Goal: Check status: Check status

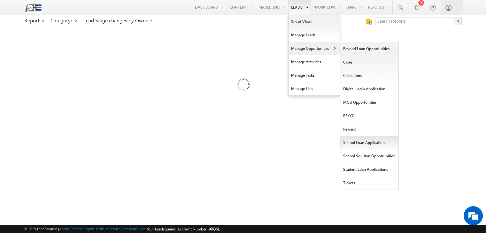
click at [351, 142] on link "School Loan Applications" at bounding box center [370, 142] width 59 height 13
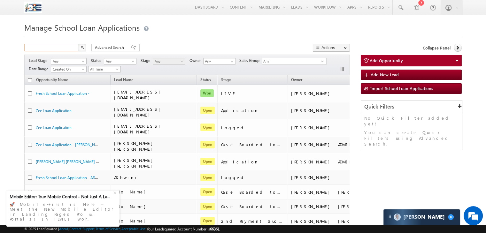
click at [60, 45] on input "text" at bounding box center [51, 48] width 55 height 8
paste input "S25DEL50160"
type input "S25DEL50160"
click at [78, 44] on button "button" at bounding box center [82, 48] width 8 height 8
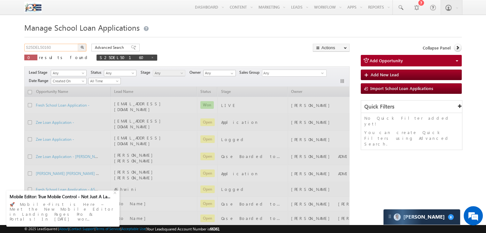
click at [59, 45] on input "S25DEL50160" at bounding box center [51, 48] width 55 height 8
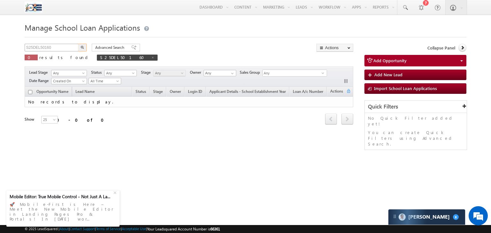
click at [78, 44] on button "button" at bounding box center [82, 48] width 8 height 8
click at [40, 49] on input "S25DEL50160" at bounding box center [52, 48] width 55 height 8
type input "50160"
type input "Search School Loan Applications"
click at [151, 59] on span at bounding box center [152, 57] width 3 height 3
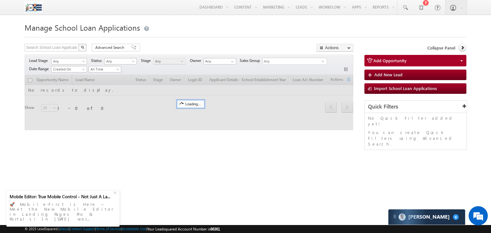
click at [102, 51] on div "Search School Loan Applications X 0 results found Advanced Search Advanced sear…" at bounding box center [189, 48] width 329 height 9
click at [113, 50] on span "Advanced Search" at bounding box center [110, 48] width 31 height 6
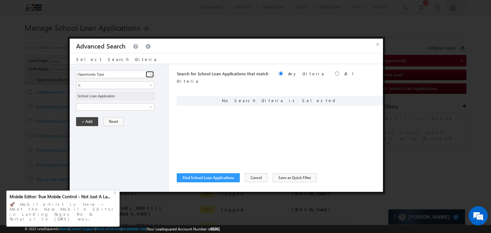
click at [151, 75] on span at bounding box center [150, 74] width 5 height 5
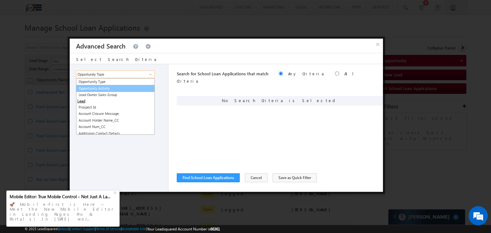
click at [130, 89] on link "Opportunity Activity" at bounding box center [115, 88] width 79 height 7
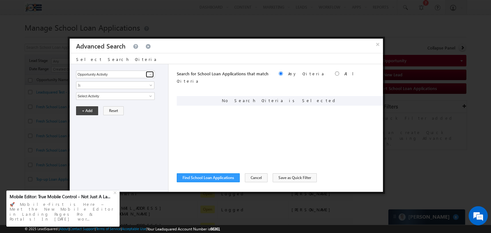
click at [149, 75] on span at bounding box center [150, 74] width 5 height 5
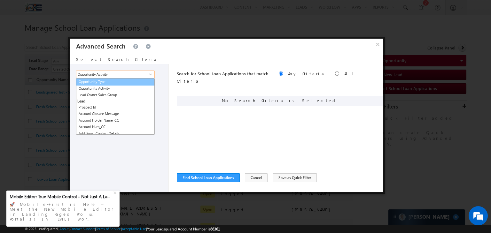
click at [141, 83] on link "Opportunity Type" at bounding box center [115, 81] width 79 height 7
type input "Opportunity Type"
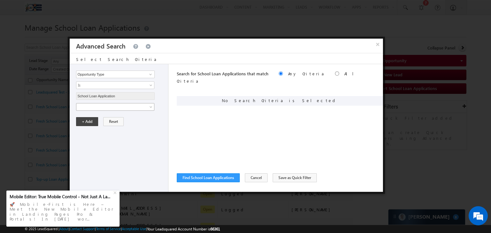
click at [115, 106] on span at bounding box center [110, 107] width 69 height 6
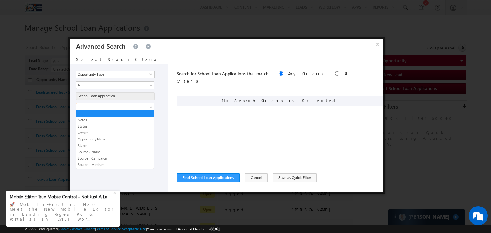
scroll to position [1102, 0]
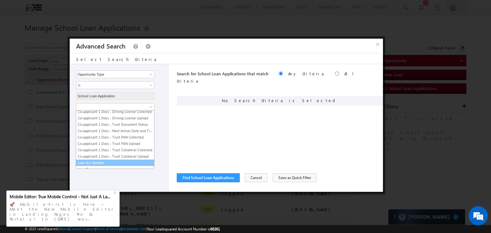
click at [105, 160] on link "Loan A/c Number" at bounding box center [115, 163] width 78 height 6
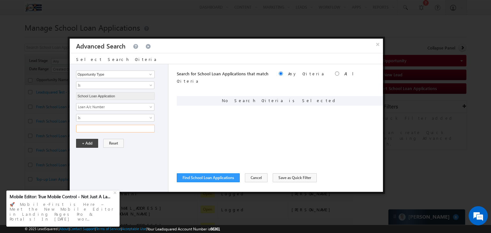
paste input "50160"
click at [105, 130] on input "50160" at bounding box center [115, 129] width 79 height 8
type input "50160"
click at [91, 140] on button "+ Add" at bounding box center [87, 143] width 22 height 9
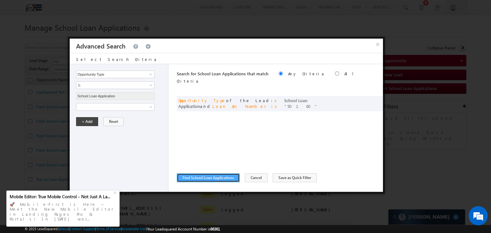
click at [198, 179] on button "Find School Loan Applications" at bounding box center [208, 178] width 63 height 9
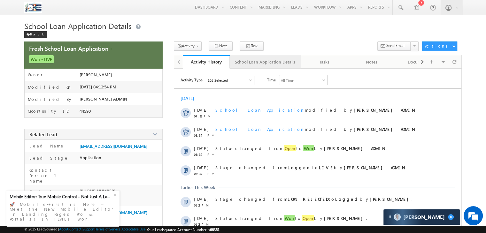
click at [281, 62] on div "School Loan Application Details" at bounding box center [265, 62] width 60 height 8
